Goal: Information Seeking & Learning: Learn about a topic

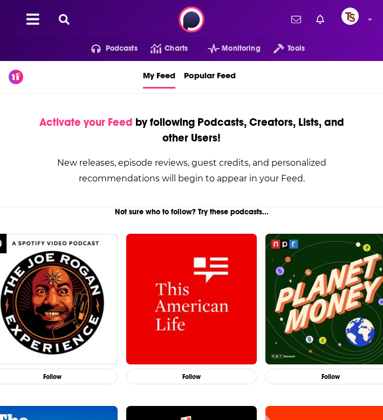
click at [69, 17] on icon at bounding box center [64, 19] width 11 height 11
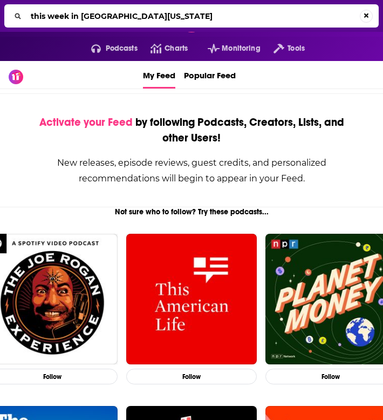
type input "this week in [GEOGRAPHIC_DATA][US_STATE]"
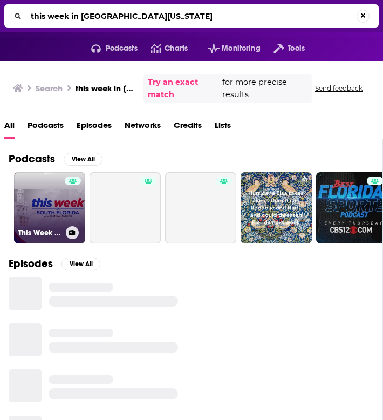
click at [55, 205] on link "This Week in [GEOGRAPHIC_DATA][US_STATE] Podcast" at bounding box center [49, 207] width 71 height 71
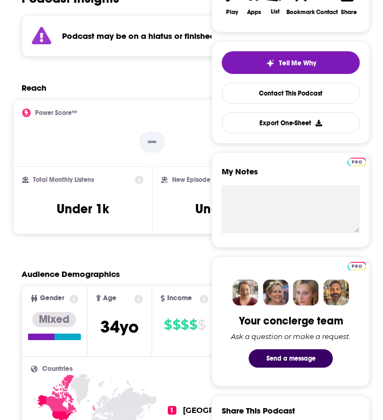
scroll to position [180, 0]
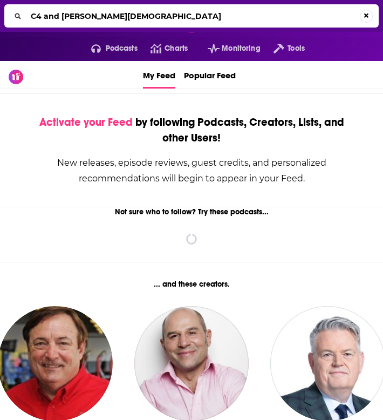
type input "C4 and [PERSON_NAME][DEMOGRAPHIC_DATA]"
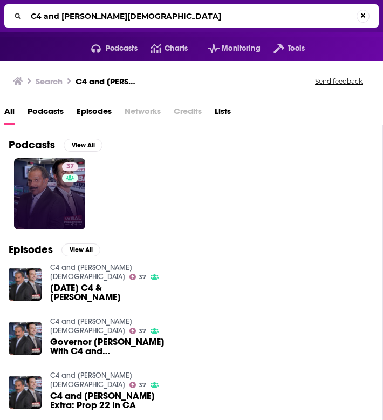
click at [70, 206] on div "37" at bounding box center [71, 193] width 19 height 63
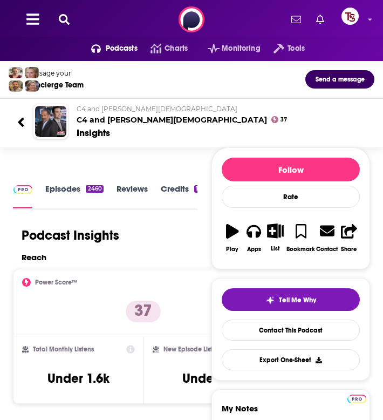
scroll to position [133, 0]
